Goal: Task Accomplishment & Management: Manage account settings

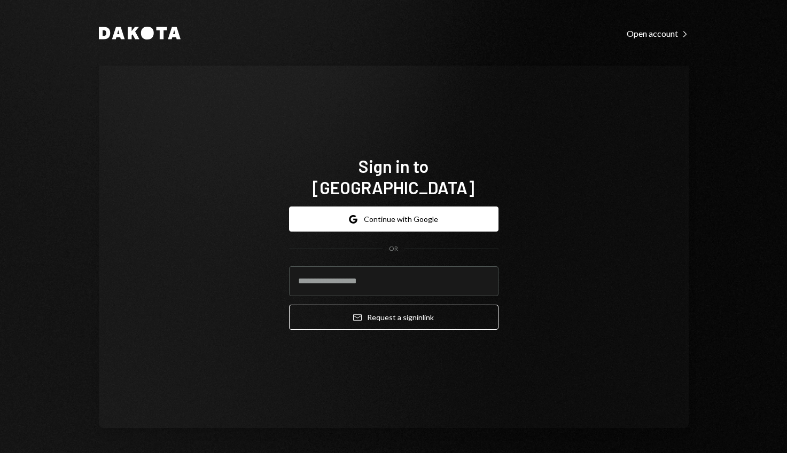
click at [380, 267] on input "email" at bounding box center [393, 282] width 209 height 30
type input "**********"
click at [389, 308] on button "Email Request a sign in link" at bounding box center [393, 317] width 209 height 25
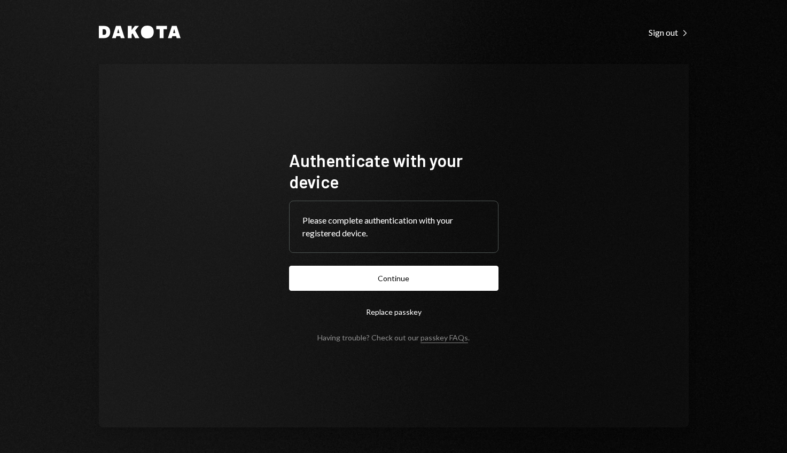
click at [400, 277] on button "Continue" at bounding box center [393, 278] width 209 height 25
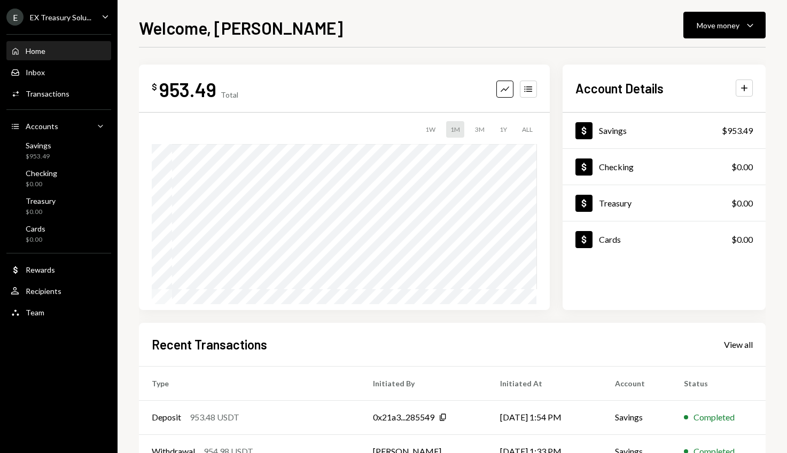
click at [94, 15] on div "E EX Treasury Solu... Caret Down" at bounding box center [59, 17] width 118 height 17
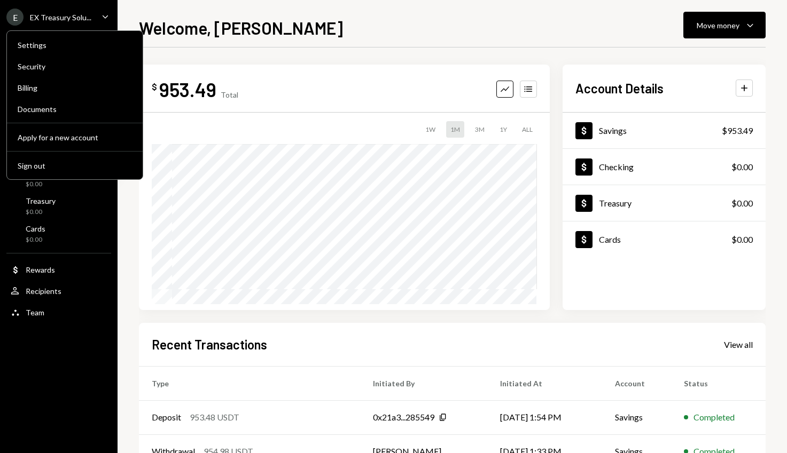
click at [94, 15] on div "E EX Treasury Solu... Caret Down" at bounding box center [59, 17] width 118 height 17
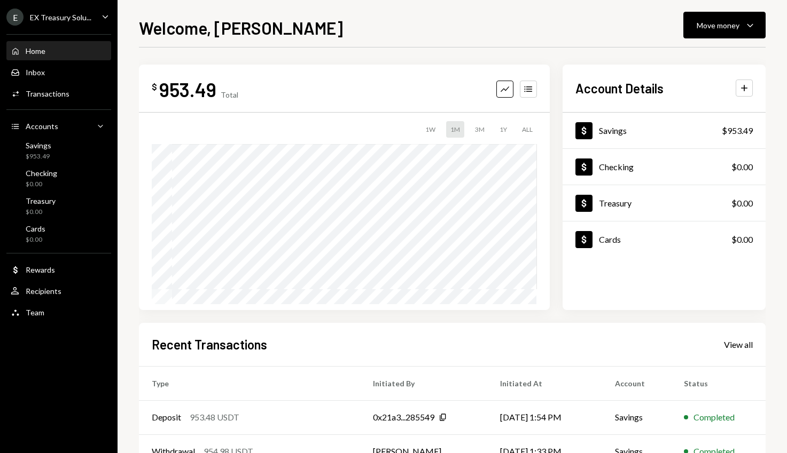
click at [49, 150] on div "Savings" at bounding box center [39, 145] width 26 height 9
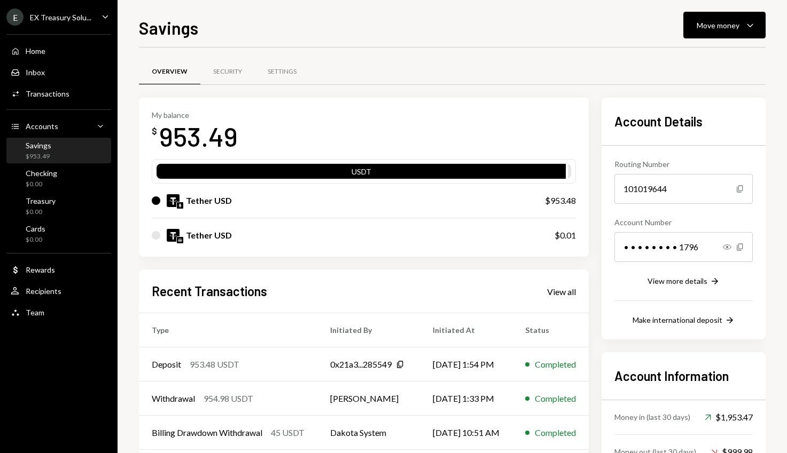
click at [224, 200] on div "Tether USD" at bounding box center [209, 200] width 46 height 13
click at [160, 199] on div at bounding box center [156, 201] width 9 height 9
click at [267, 203] on div "Tether USD" at bounding box center [338, 200] width 372 height 13
click at [574, 201] on div "$953.48" at bounding box center [560, 200] width 31 height 13
click at [706, 282] on div "View more details" at bounding box center [677, 281] width 60 height 9
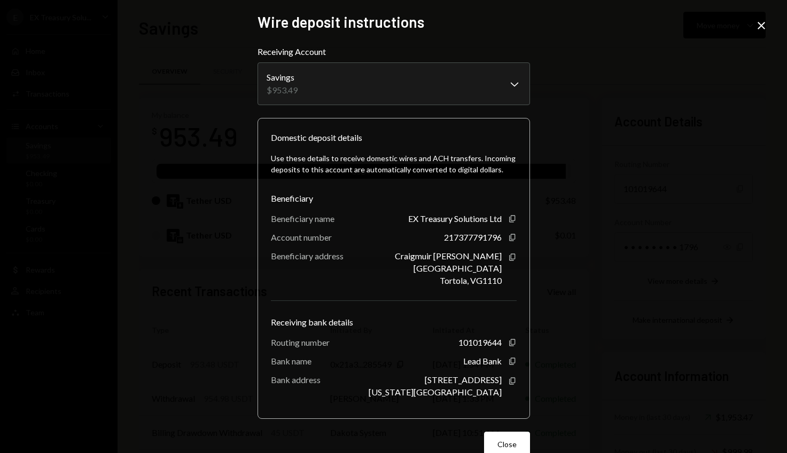
scroll to position [21, 0]
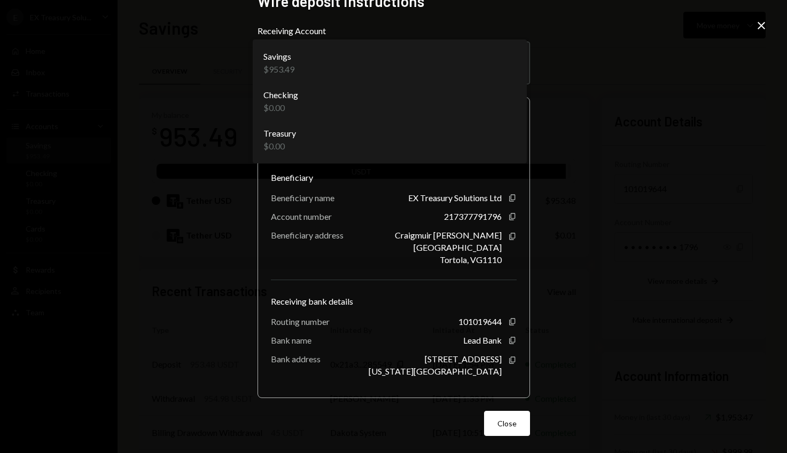
click at [492, 64] on body "E EX Treasury Solu... Caret Down Home Home Inbox Inbox Activities Transactions …" at bounding box center [393, 226] width 787 height 453
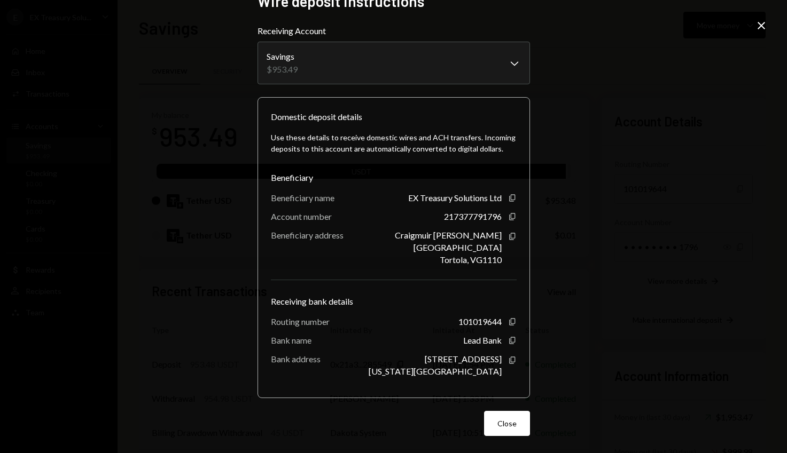
click at [633, 82] on div "**********" at bounding box center [393, 226] width 787 height 453
click at [513, 422] on button "Close" at bounding box center [507, 423] width 46 height 25
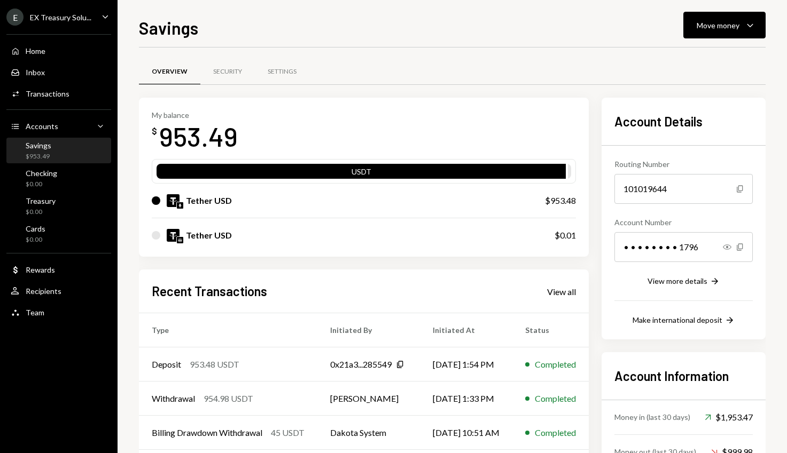
click at [48, 292] on div "Recipients" at bounding box center [44, 291] width 36 height 9
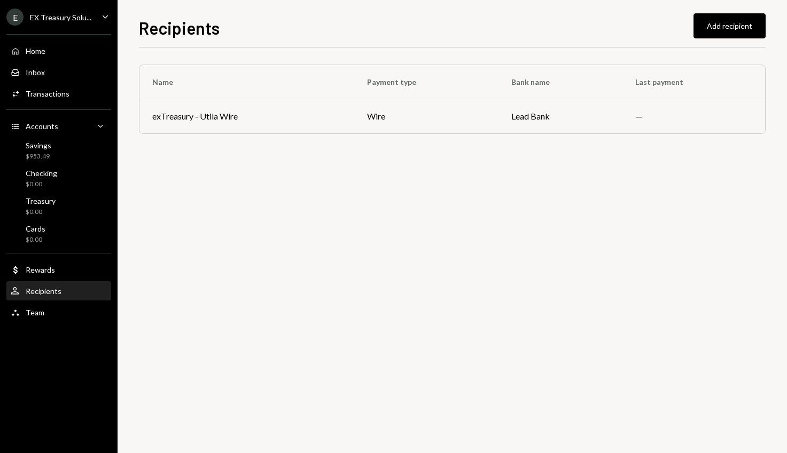
click at [45, 149] on div "Savings" at bounding box center [39, 145] width 26 height 9
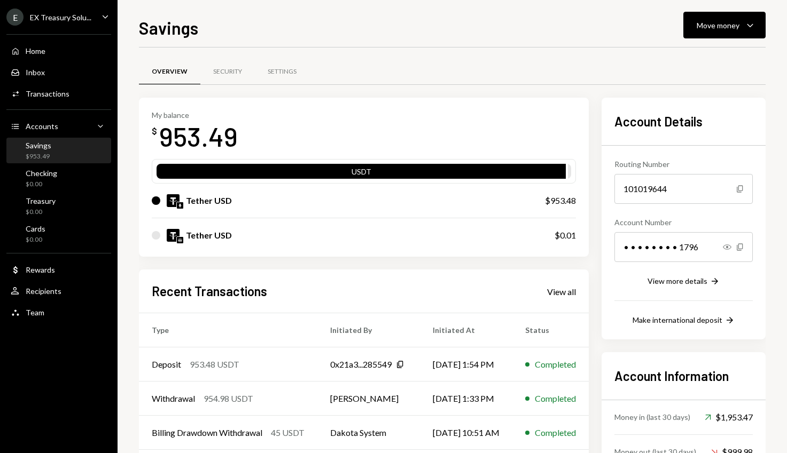
click at [721, 28] on div "Move money" at bounding box center [718, 25] width 43 height 11
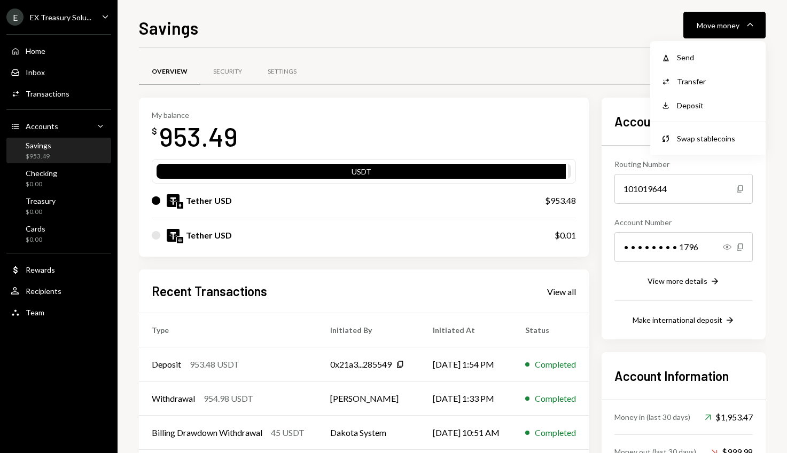
click at [693, 106] on div "Deposit" at bounding box center [716, 105] width 78 height 11
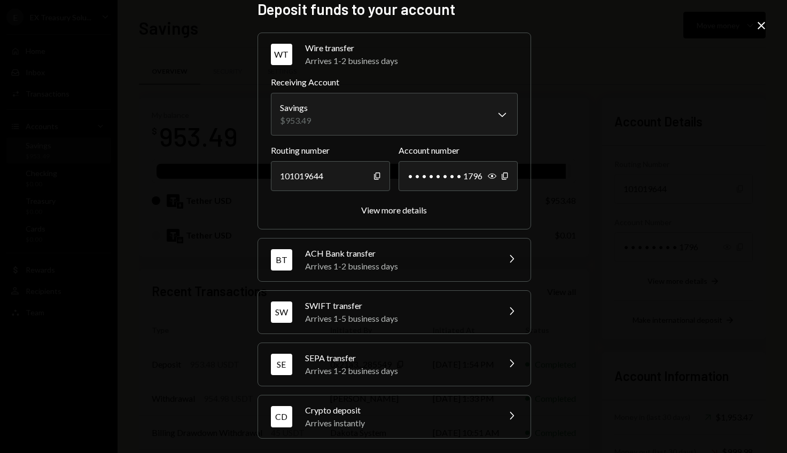
scroll to position [15, 0]
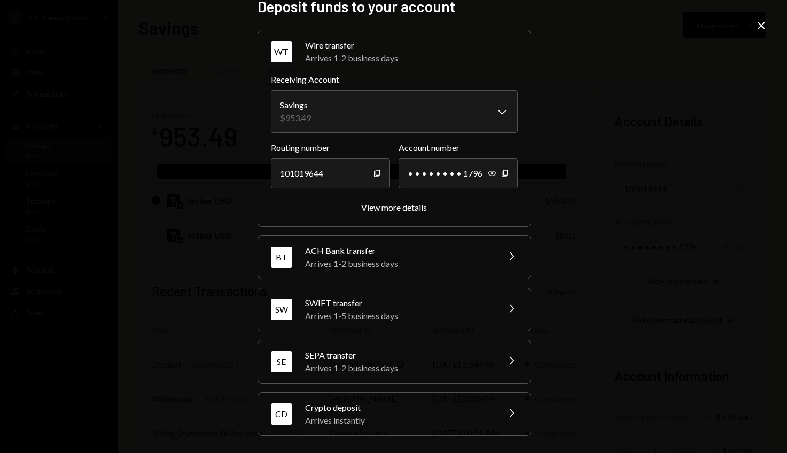
click at [417, 416] on div "Arrives instantly" at bounding box center [398, 421] width 187 height 13
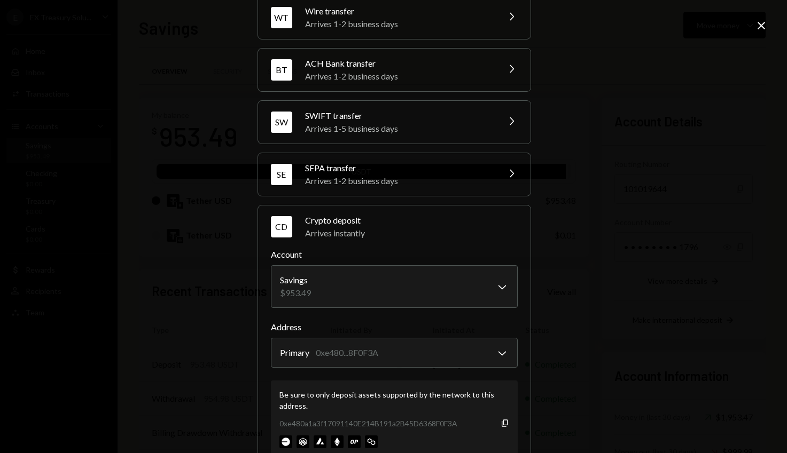
scroll to position [84, 0]
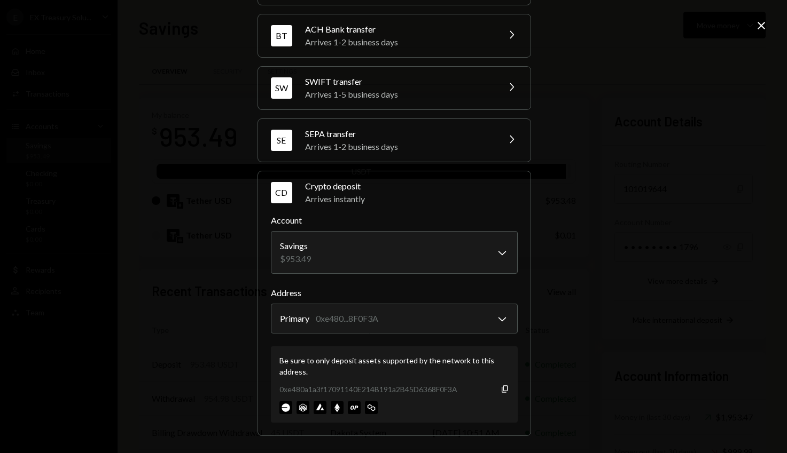
click at [502, 386] on icon "Copy" at bounding box center [505, 389] width 9 height 9
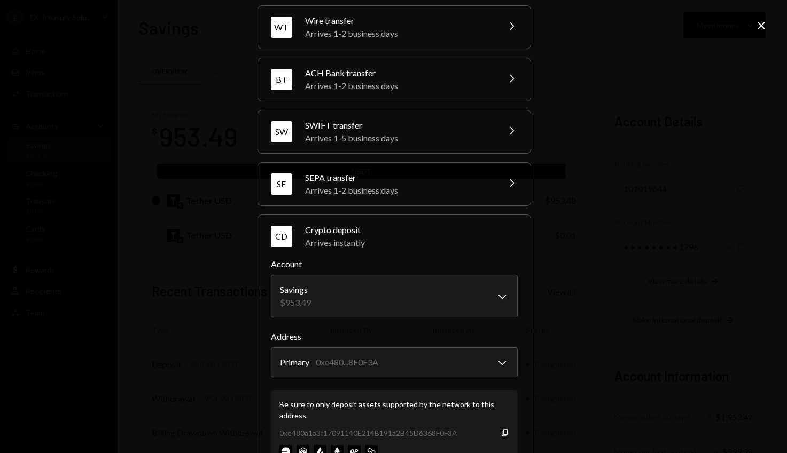
scroll to position [0, 0]
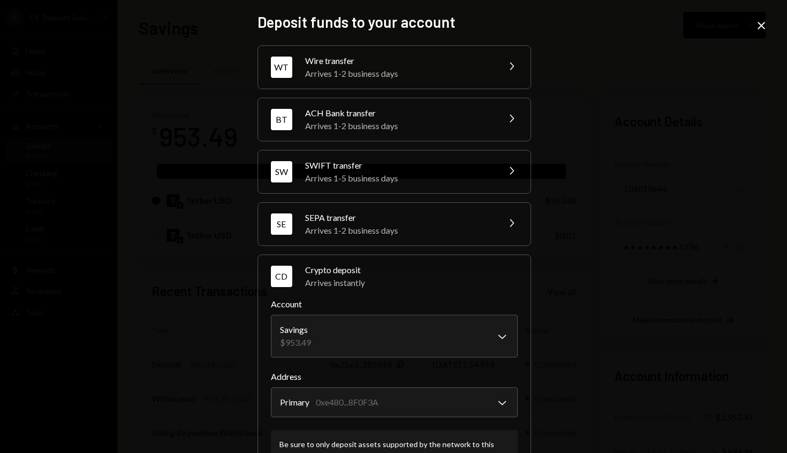
click at [759, 25] on icon "Close" at bounding box center [761, 25] width 13 height 13
